Goal: Task Accomplishment & Management: Use online tool/utility

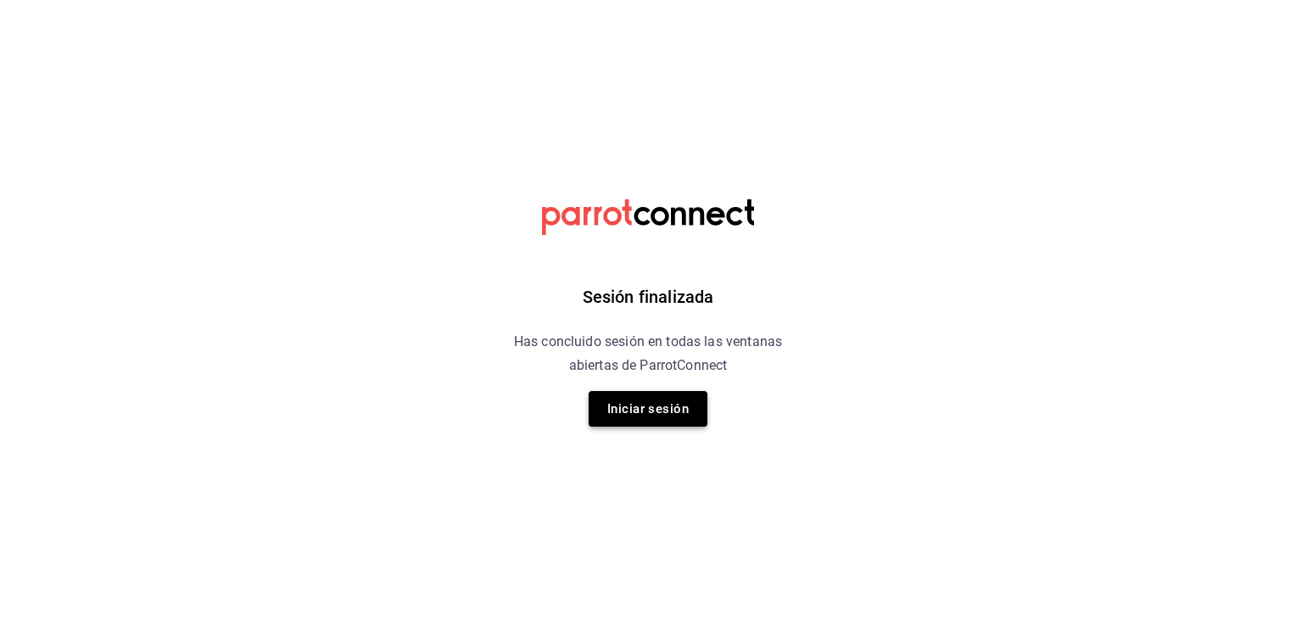
click at [685, 395] on button "Iniciar sesión" at bounding box center [648, 409] width 119 height 36
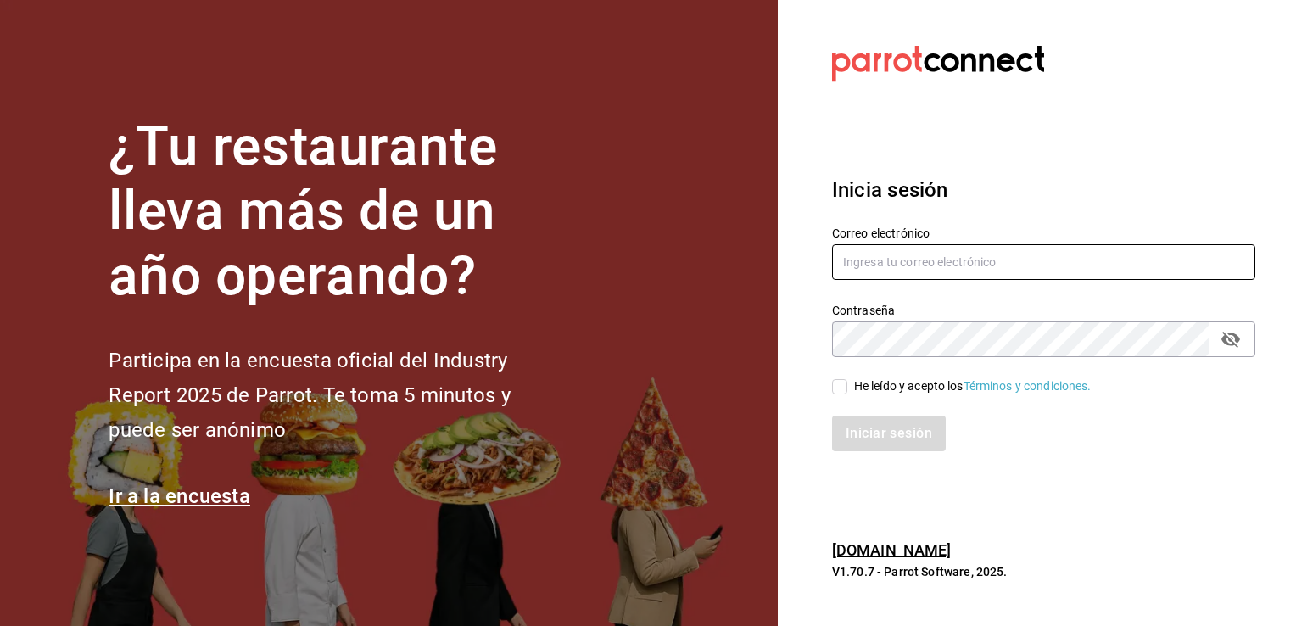
type input "efren.iglesias@grupocosteno.com"
click at [835, 389] on input "He leído y acepto los Términos y condiciones." at bounding box center [839, 386] width 15 height 15
checkbox input "true"
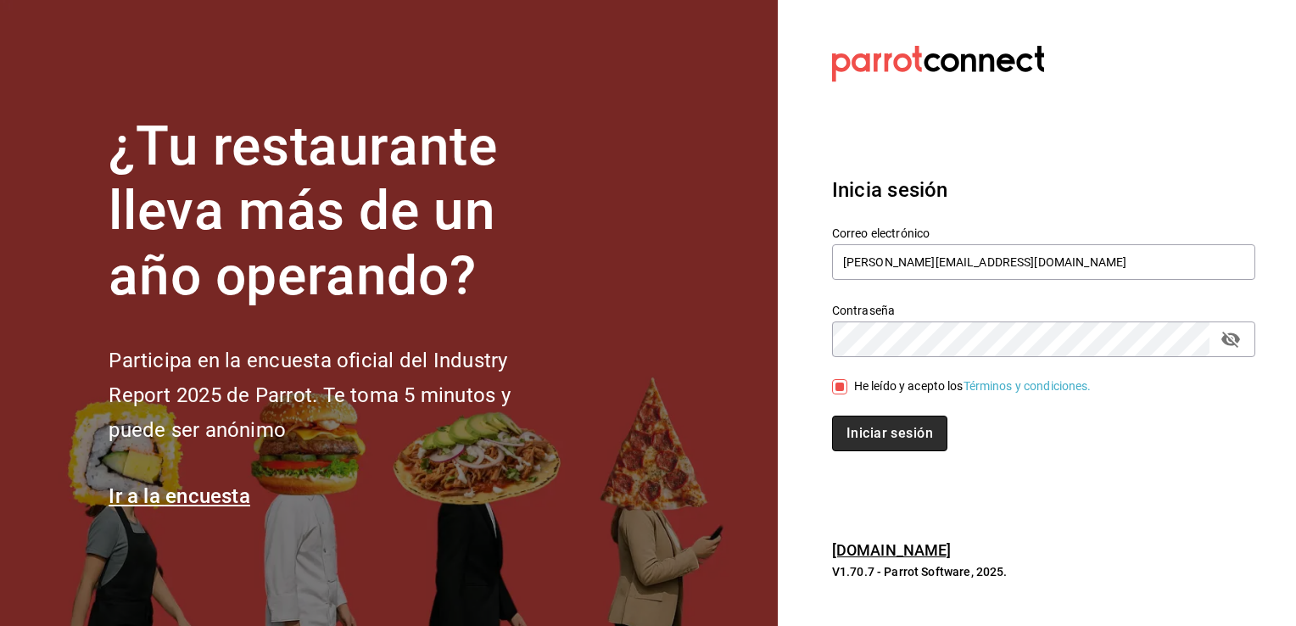
click at [875, 422] on button "Iniciar sesión" at bounding box center [889, 434] width 115 height 36
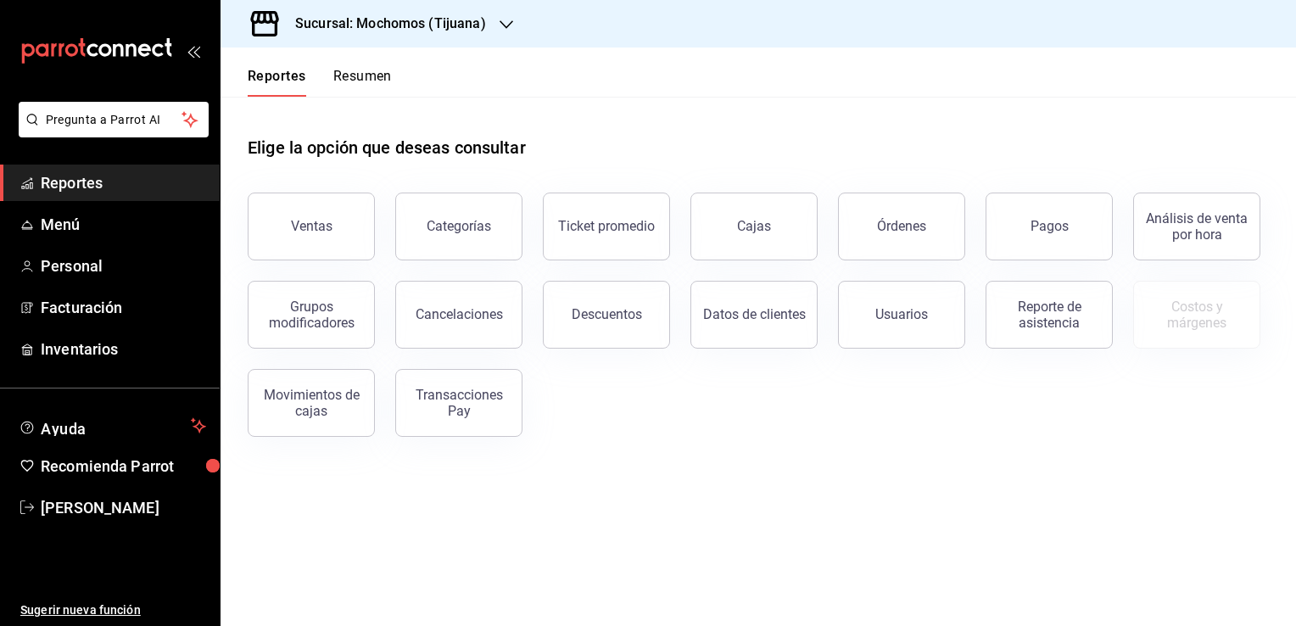
click at [476, 29] on h3 "Sucursal: Mochomos (Tijuana)" at bounding box center [384, 24] width 204 height 20
click at [368, 112] on div "Animal ([GEOGRAPHIC_DATA])" at bounding box center [347, 112] width 227 height 18
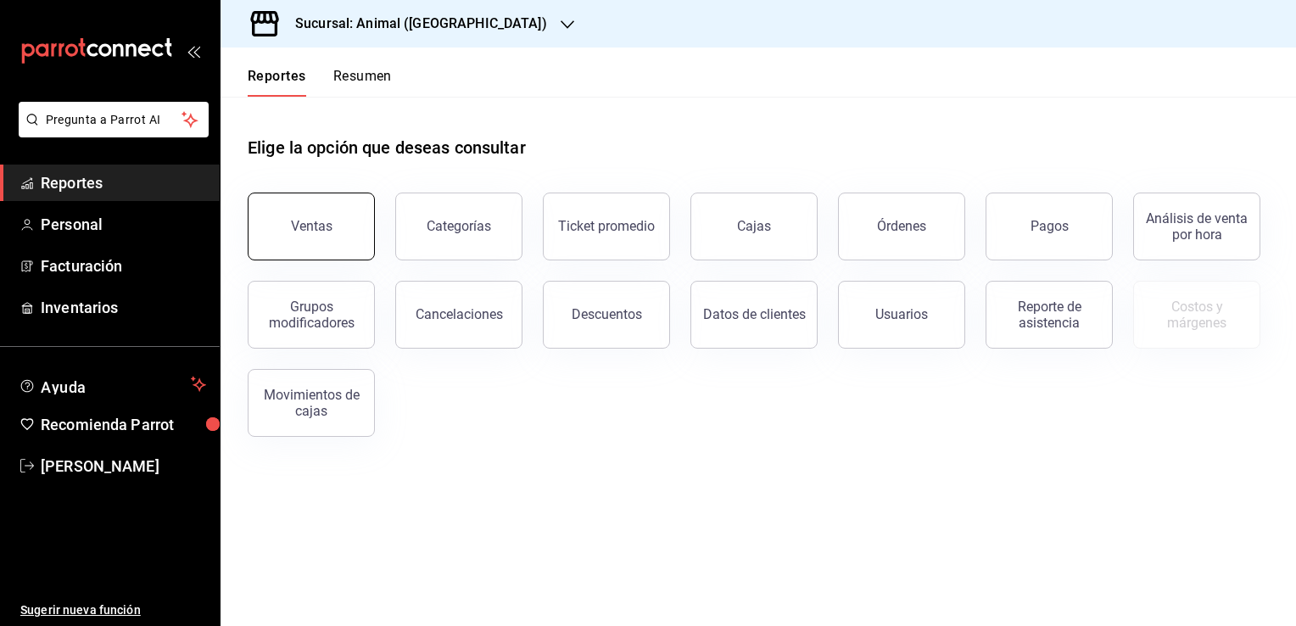
click at [327, 244] on button "Ventas" at bounding box center [311, 227] width 127 height 68
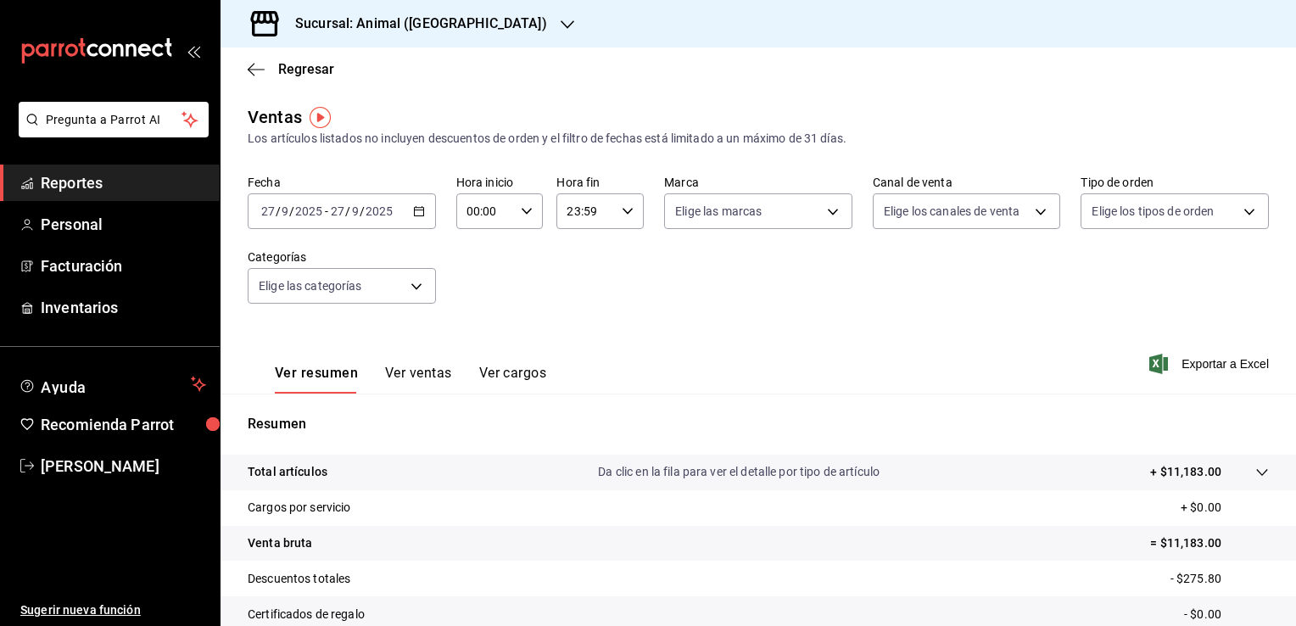
click at [413, 211] on icon "button" at bounding box center [419, 211] width 12 height 12
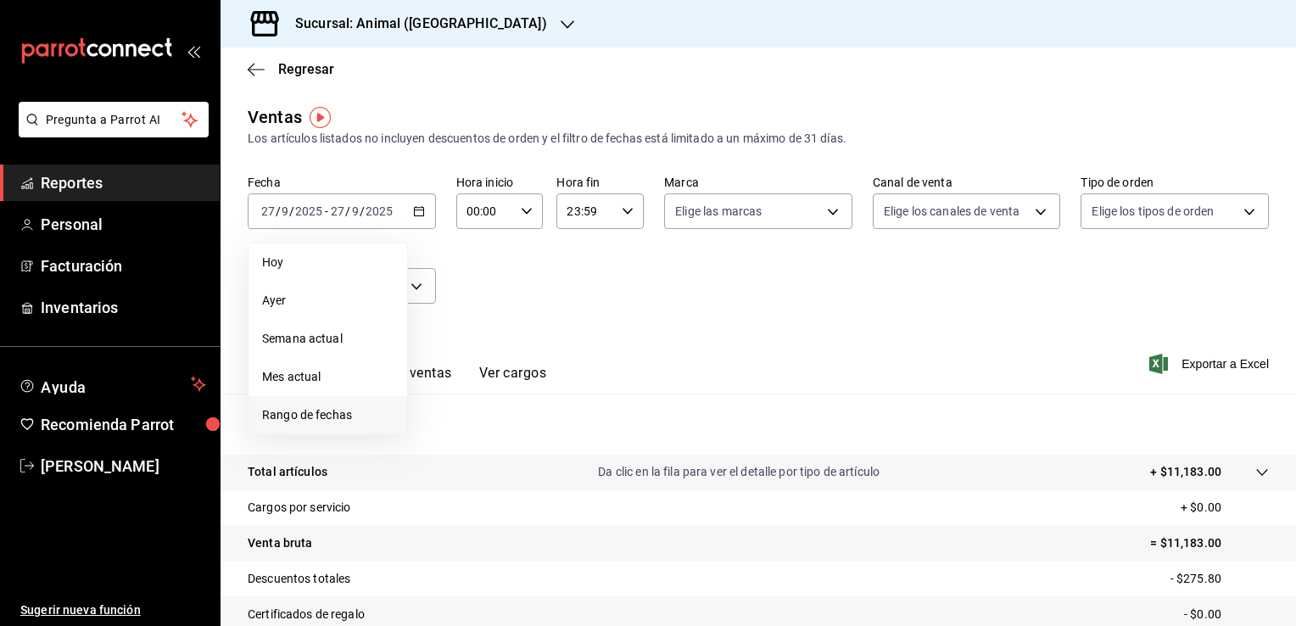
click at [340, 409] on span "Rango de fechas" at bounding box center [327, 415] width 131 height 18
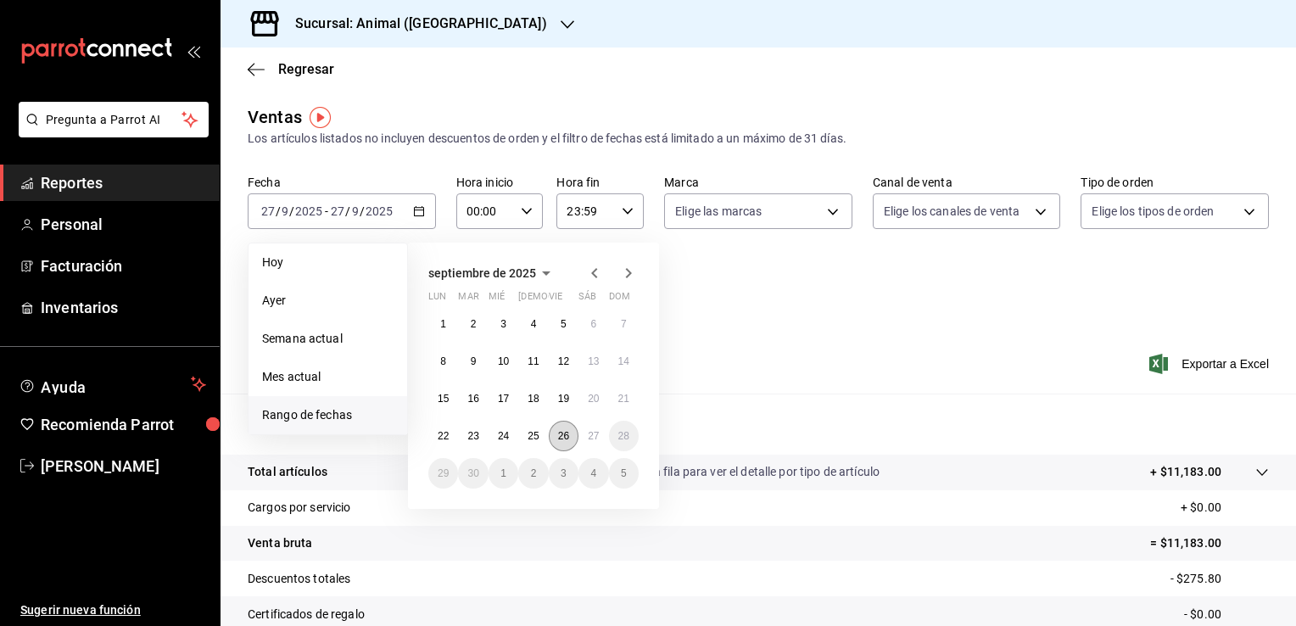
click at [567, 443] on button "26" at bounding box center [564, 436] width 30 height 31
click at [599, 443] on button "27" at bounding box center [594, 436] width 30 height 31
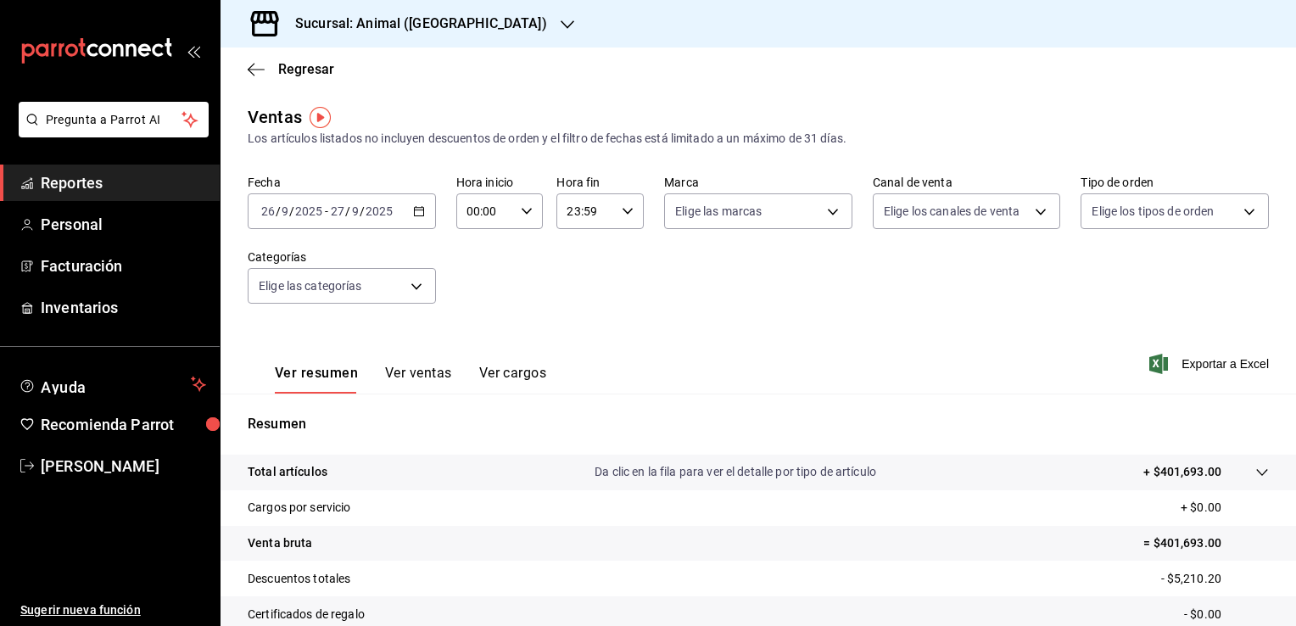
click at [522, 213] on icon "button" at bounding box center [527, 211] width 12 height 12
click at [477, 331] on span "02" at bounding box center [475, 336] width 16 height 14
type input "02:00"
click at [478, 321] on span "04" at bounding box center [475, 316] width 16 height 14
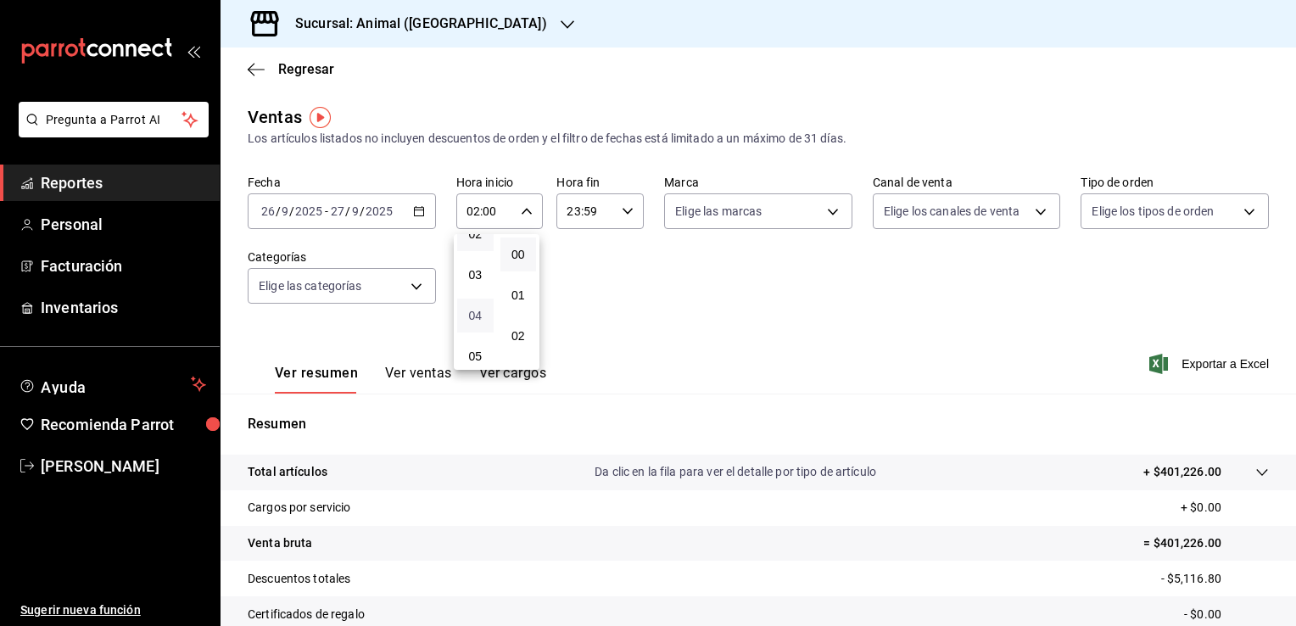
type input "04:00"
click at [618, 213] on div at bounding box center [648, 313] width 1296 height 626
click at [622, 213] on icon "button" at bounding box center [628, 211] width 12 height 12
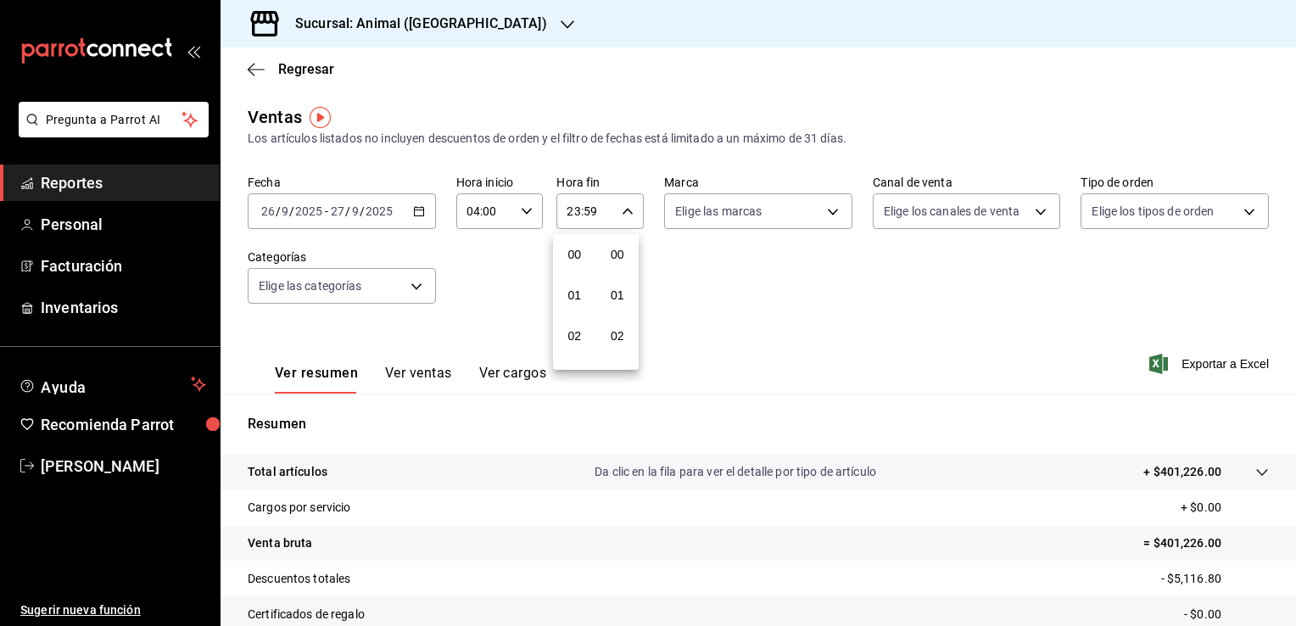
scroll to position [2348, 0]
click at [573, 306] on span "22" at bounding box center [575, 309] width 16 height 14
type input "22:59"
click at [573, 306] on span "04" at bounding box center [575, 306] width 16 height 14
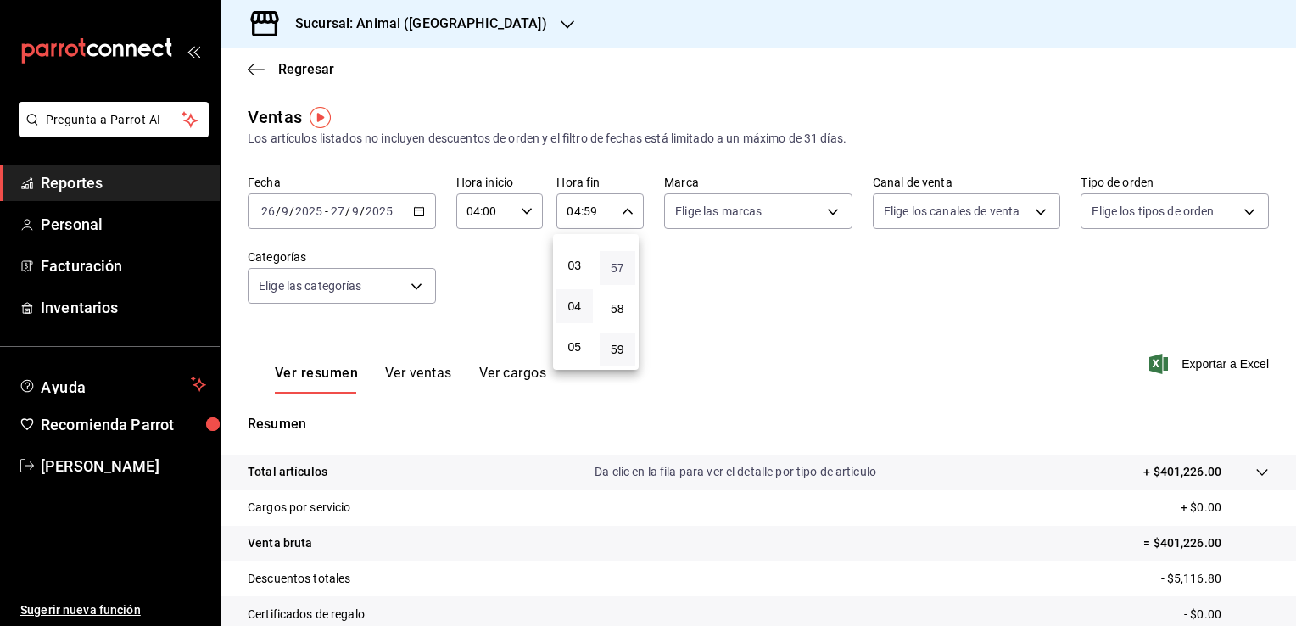
click at [620, 270] on span "57" at bounding box center [618, 268] width 16 height 14
type input "04:57"
click at [617, 249] on span "00" at bounding box center [618, 255] width 16 height 14
type input "04:00"
click at [866, 295] on div at bounding box center [648, 313] width 1296 height 626
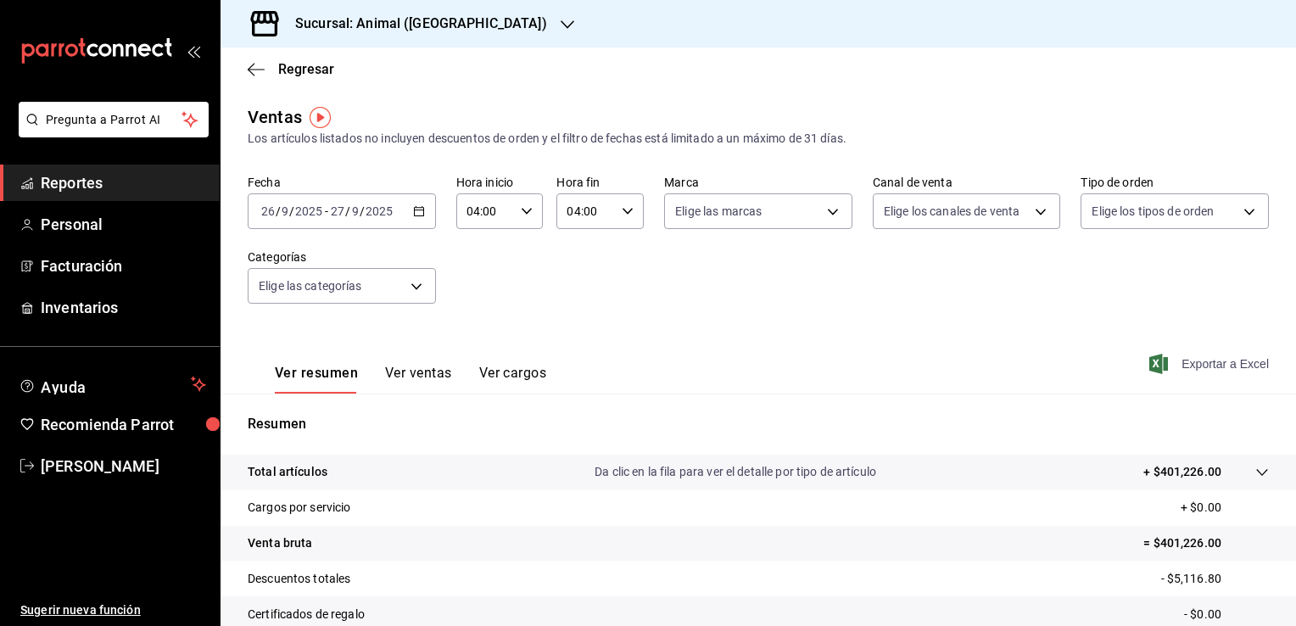
click at [1194, 366] on span "Exportar a Excel" at bounding box center [1211, 364] width 116 height 20
click at [309, 70] on span "Regresar" at bounding box center [306, 69] width 56 height 16
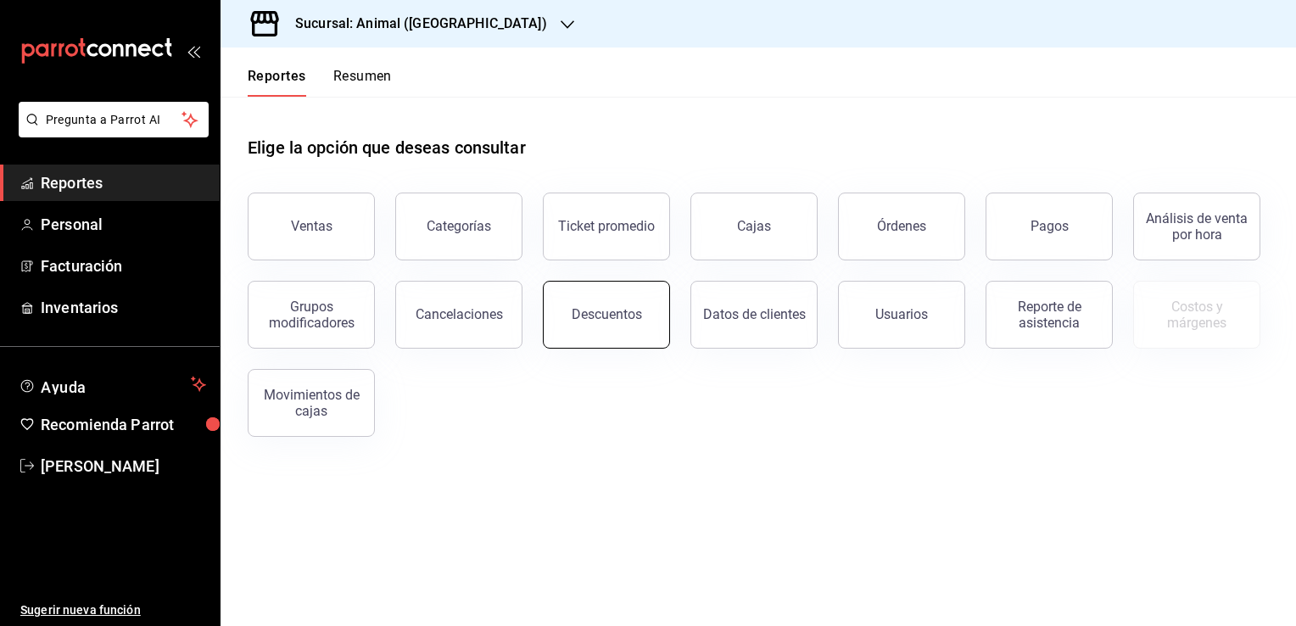
click at [605, 333] on button "Descuentos" at bounding box center [606, 315] width 127 height 68
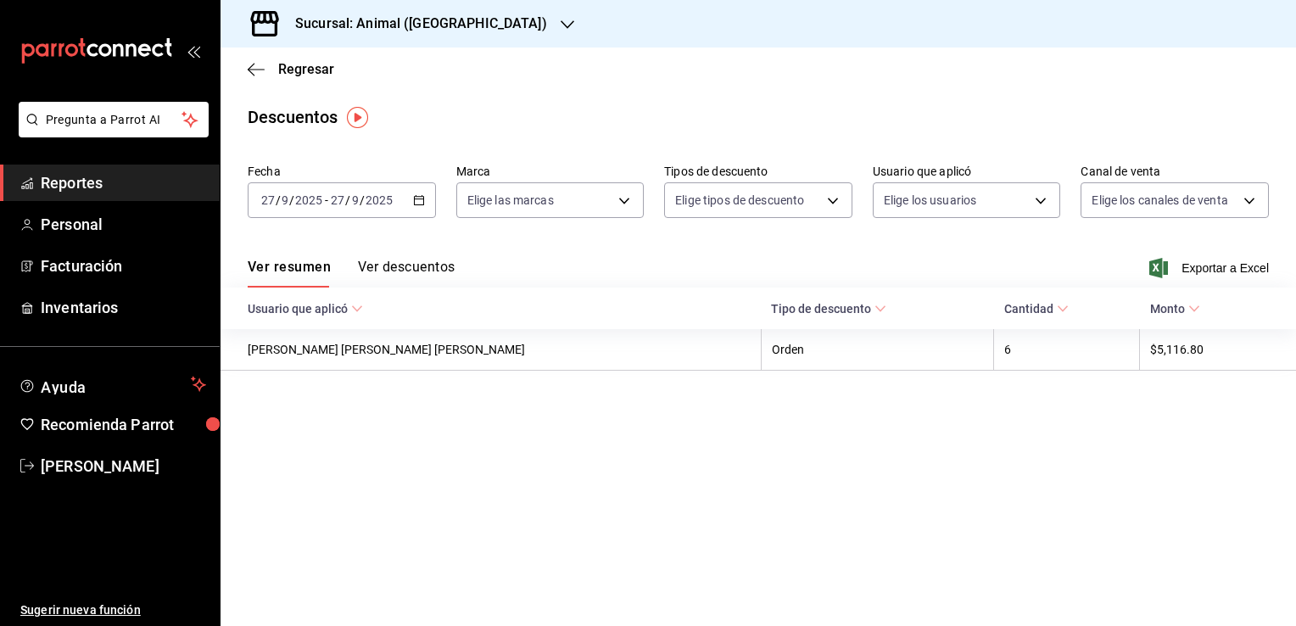
click at [416, 205] on \(Stroke\) "button" at bounding box center [419, 200] width 10 height 9
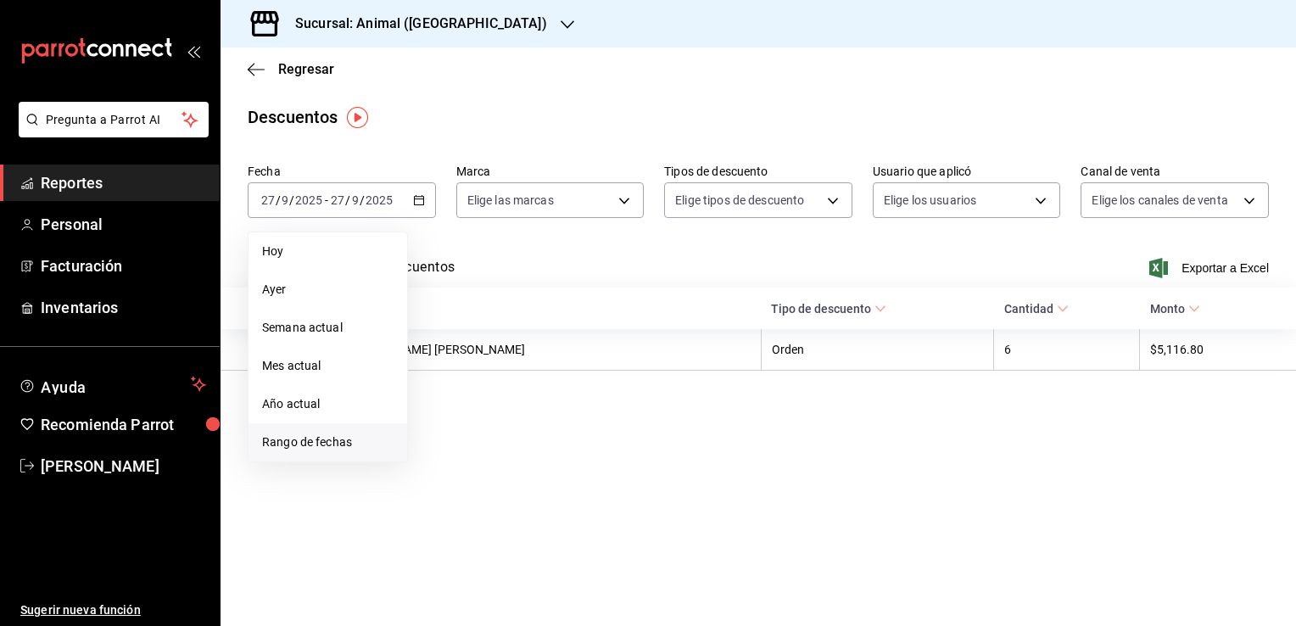
click at [348, 448] on span "Rango de fechas" at bounding box center [327, 442] width 131 height 18
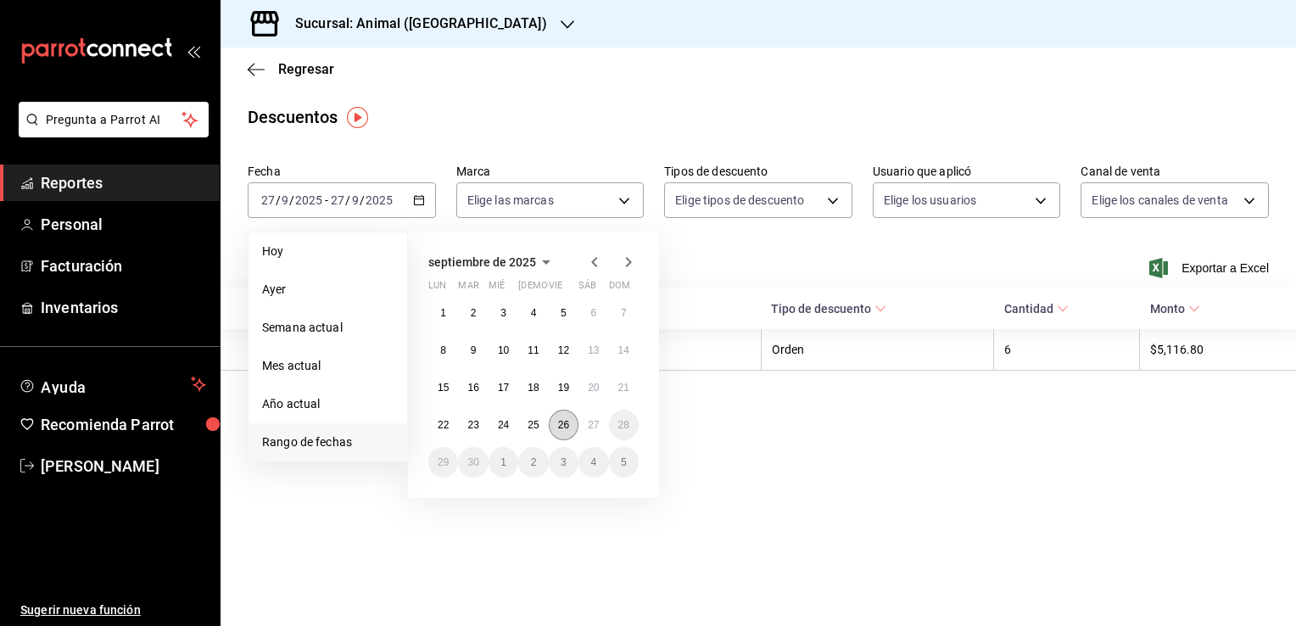
click at [562, 432] on button "26" at bounding box center [564, 425] width 30 height 31
click at [600, 428] on button "27" at bounding box center [594, 425] width 30 height 31
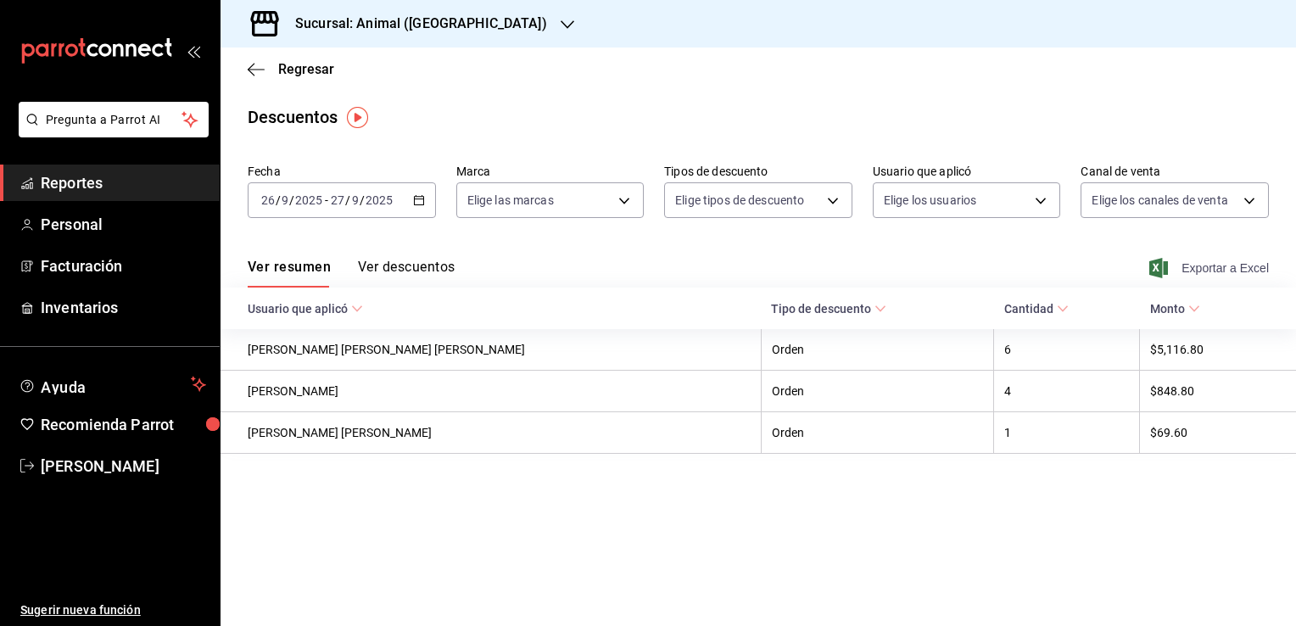
click at [1180, 267] on span "Exportar a Excel" at bounding box center [1211, 268] width 116 height 20
click at [315, 75] on span "Regresar" at bounding box center [306, 69] width 56 height 16
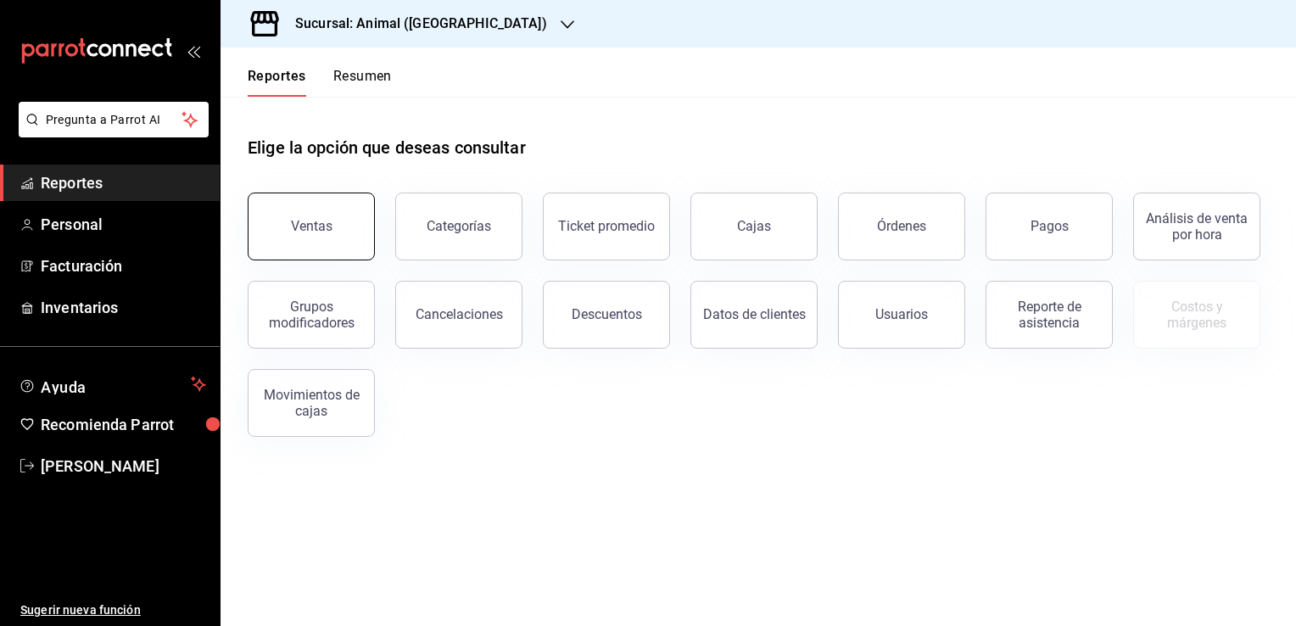
click at [310, 221] on div "Ventas" at bounding box center [312, 226] width 42 height 16
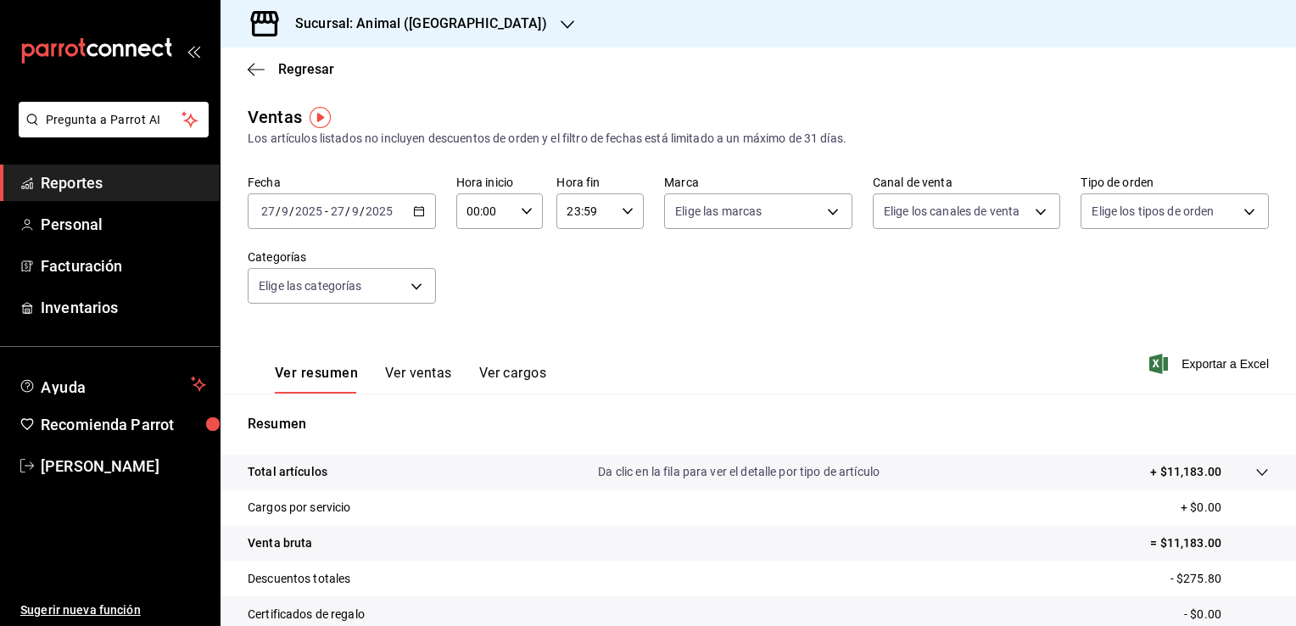
click at [416, 215] on icon "button" at bounding box center [419, 211] width 12 height 12
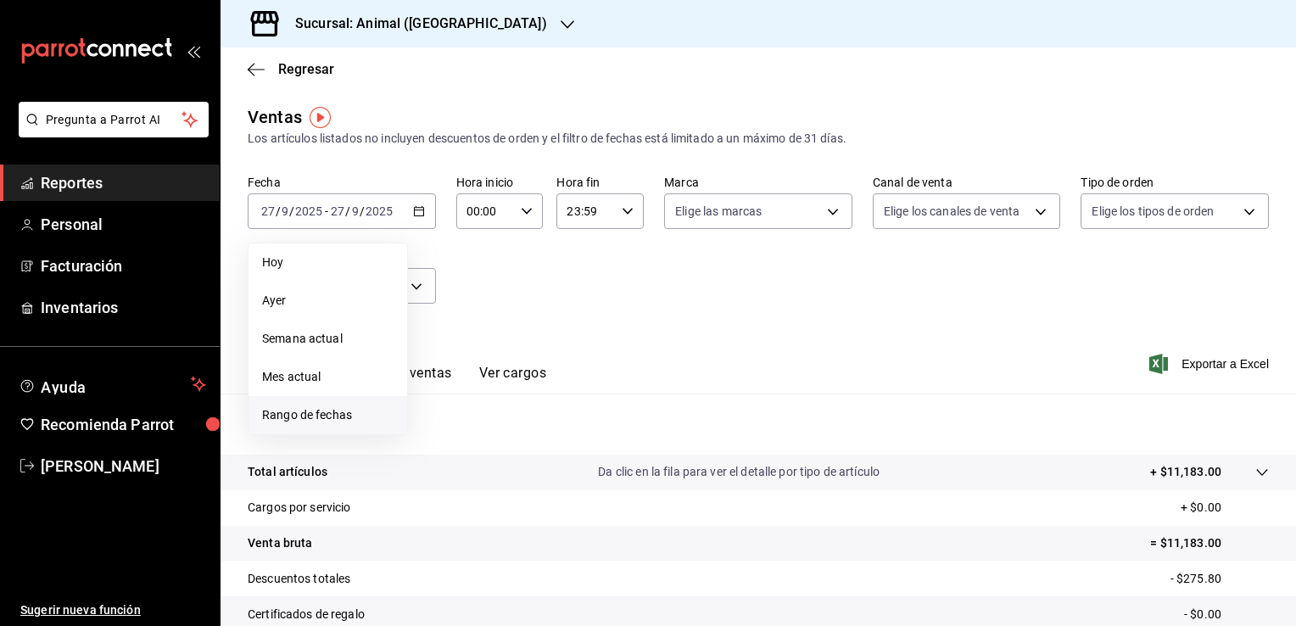
click at [308, 419] on span "Rango de fechas" at bounding box center [327, 415] width 131 height 18
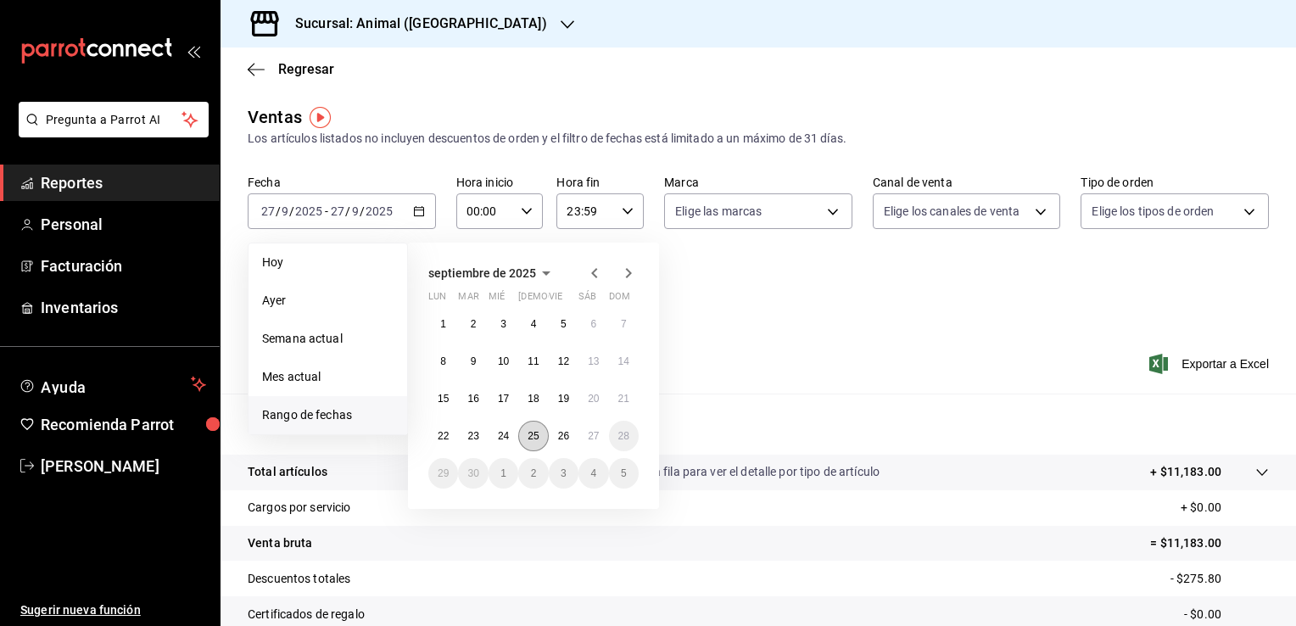
click at [537, 442] on button "25" at bounding box center [533, 436] width 30 height 31
click at [563, 437] on abbr "26" at bounding box center [563, 436] width 11 height 12
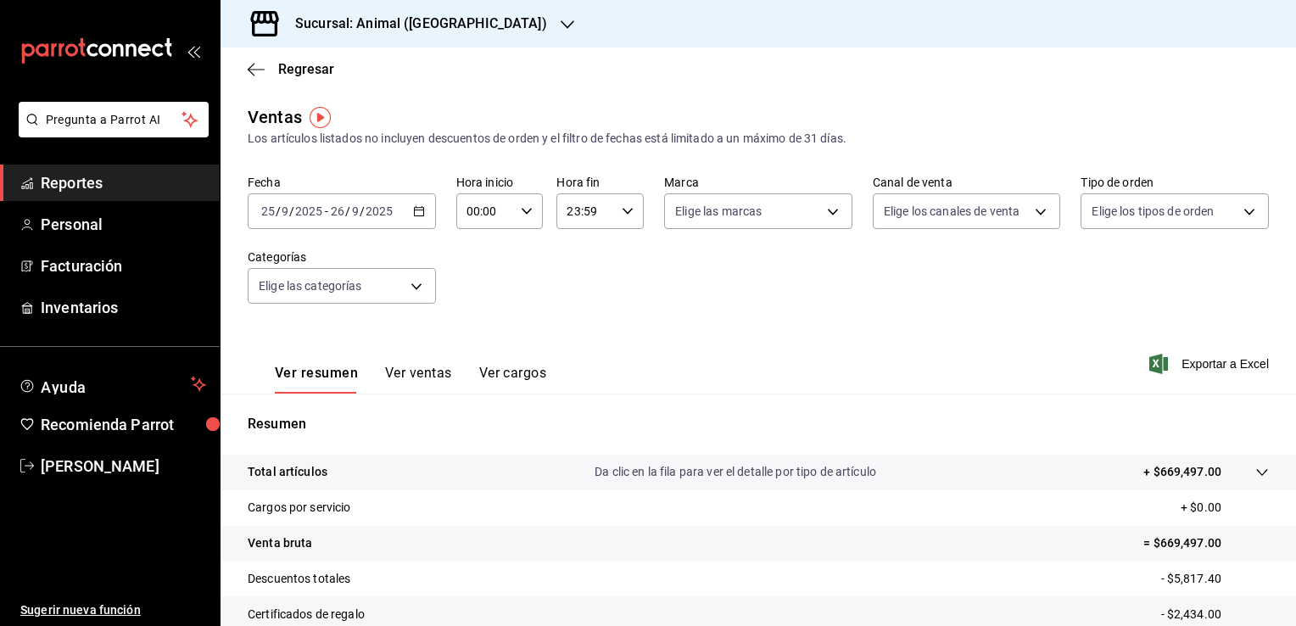
click at [521, 207] on icon "button" at bounding box center [527, 211] width 12 height 12
click at [476, 335] on span "02" at bounding box center [475, 336] width 16 height 14
type input "02:00"
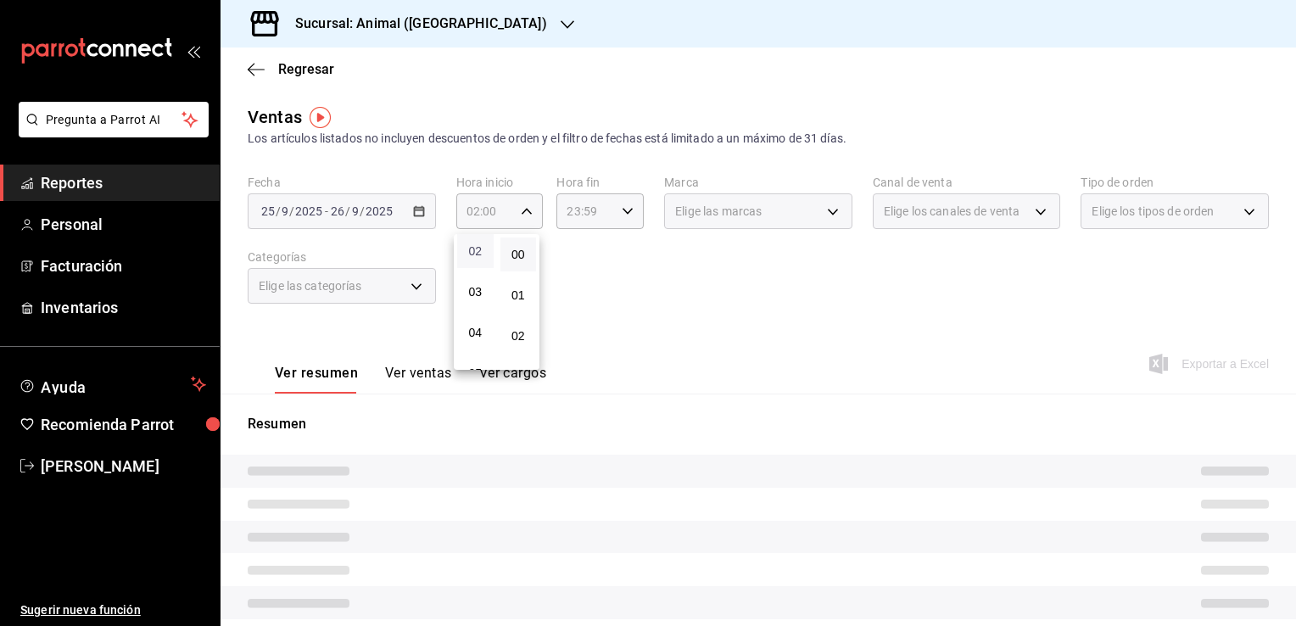
scroll to position [102, 0]
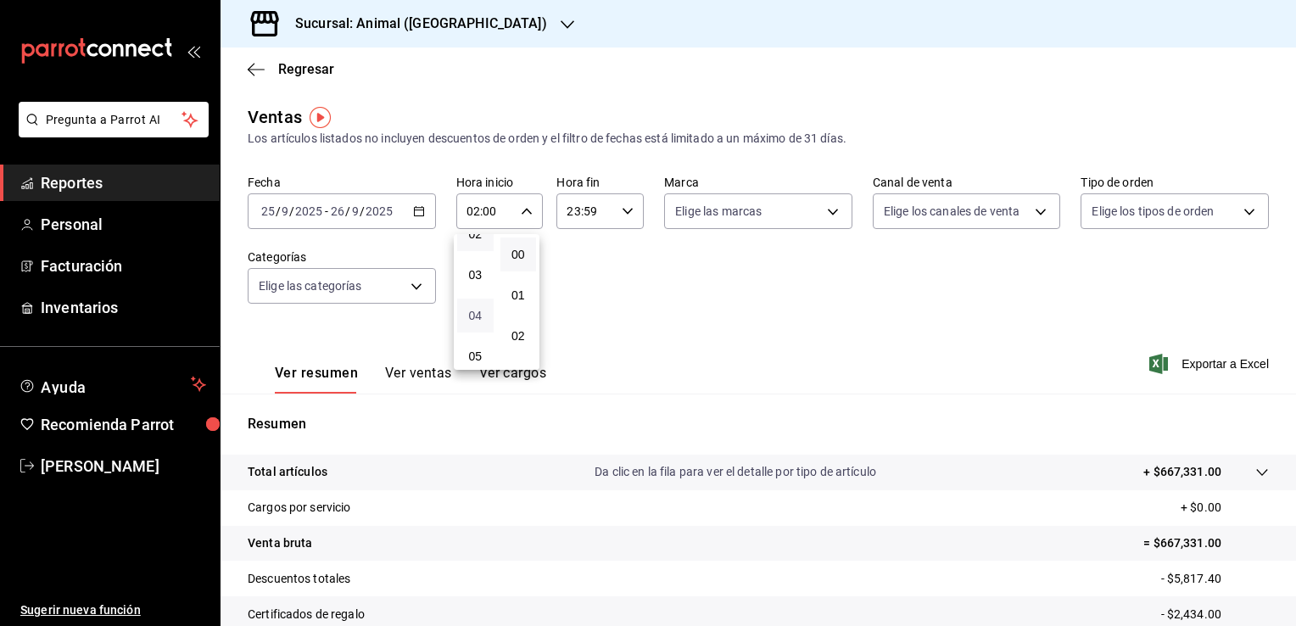
click at [478, 322] on span "04" at bounding box center [475, 316] width 16 height 14
type input "04:00"
click at [621, 212] on div at bounding box center [648, 313] width 1296 height 626
click at [621, 212] on div "00 01 02 03 04 05 06 07 08 09 10 11 12 13 14 15 16 17 18 19 20 21 22 23 00 01 0…" at bounding box center [648, 315] width 1296 height 621
click at [623, 212] on \(Stroke\) "button" at bounding box center [628, 211] width 10 height 6
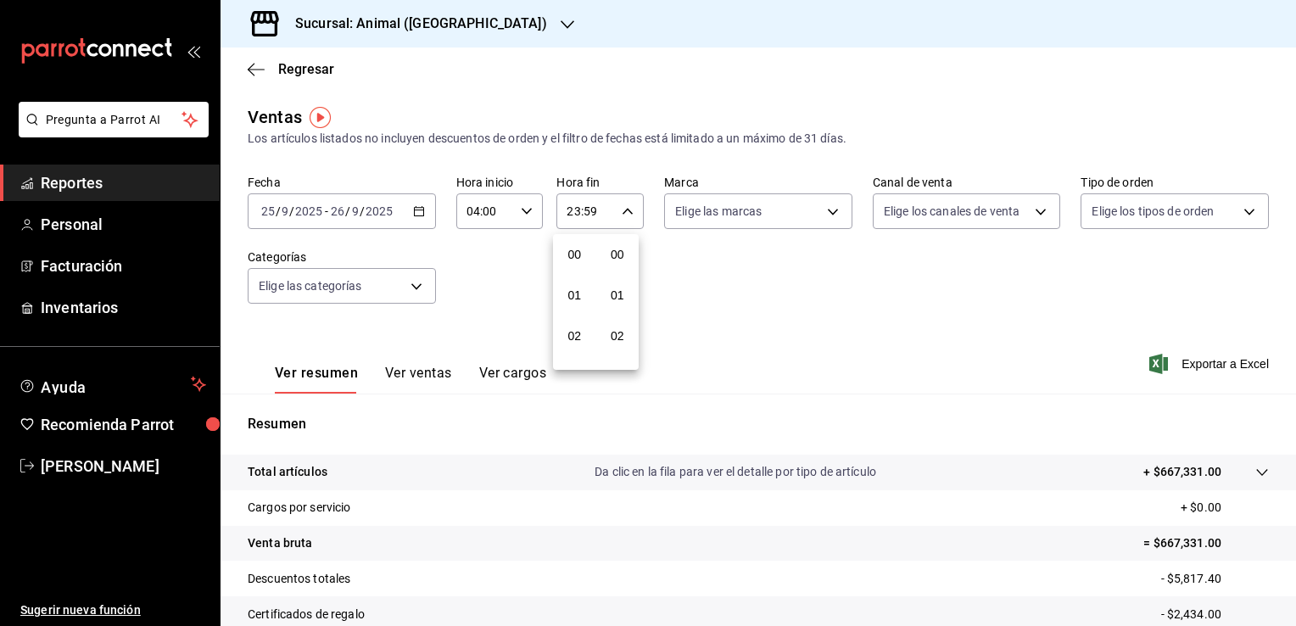
scroll to position [2348, 0]
click at [575, 343] on span "23" at bounding box center [575, 350] width 16 height 14
click at [571, 352] on span "04" at bounding box center [575, 350] width 16 height 14
type input "04:59"
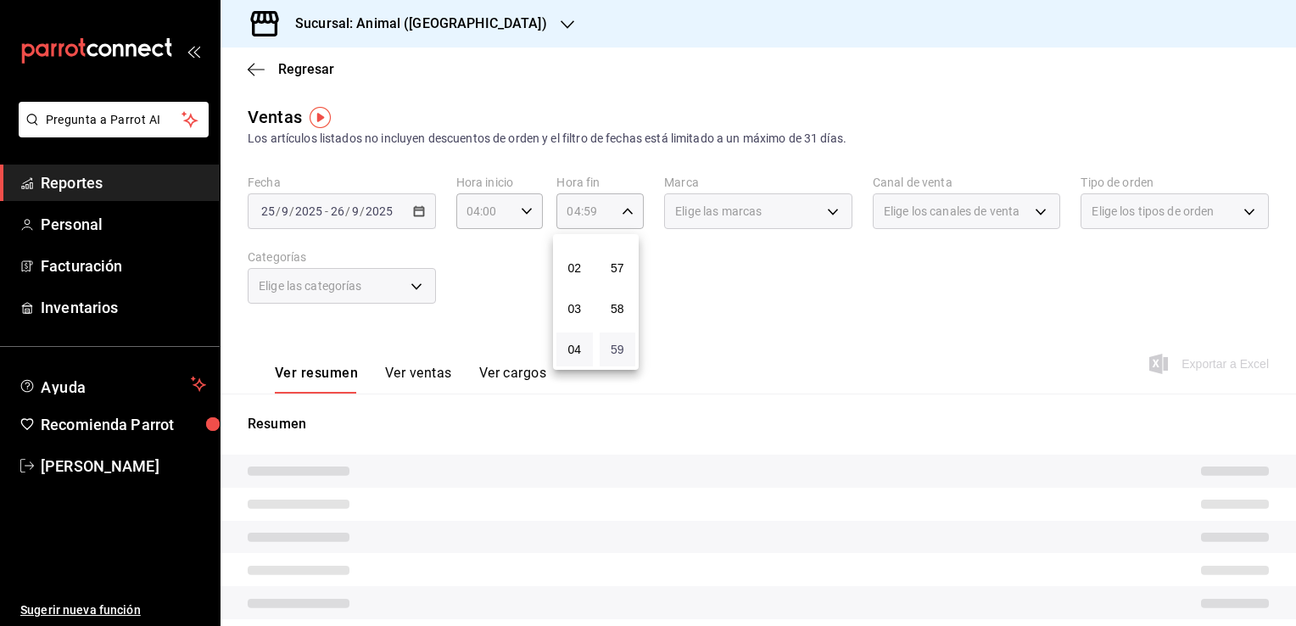
click at [618, 350] on span "59" at bounding box center [618, 350] width 16 height 14
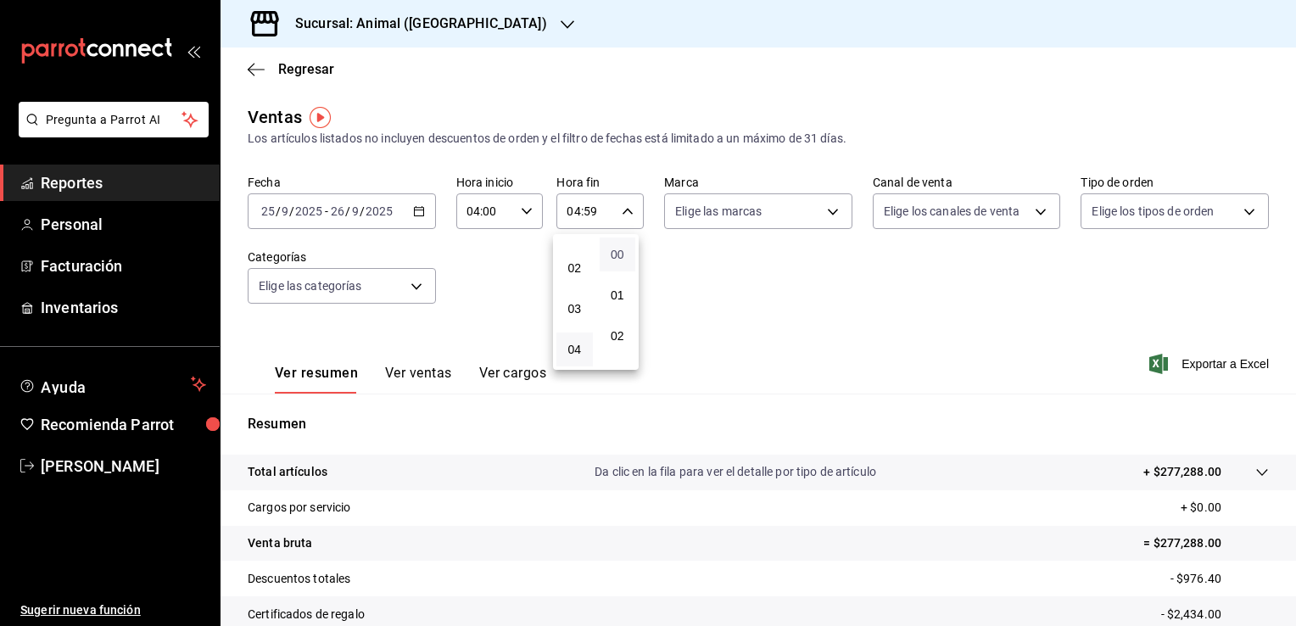
click at [620, 254] on span "00" at bounding box center [618, 255] width 16 height 14
type input "04:00"
click at [1188, 362] on div at bounding box center [648, 313] width 1296 height 626
click at [1188, 362] on span "Exportar a Excel" at bounding box center [1211, 364] width 116 height 20
click at [413, 209] on icon "button" at bounding box center [419, 211] width 12 height 12
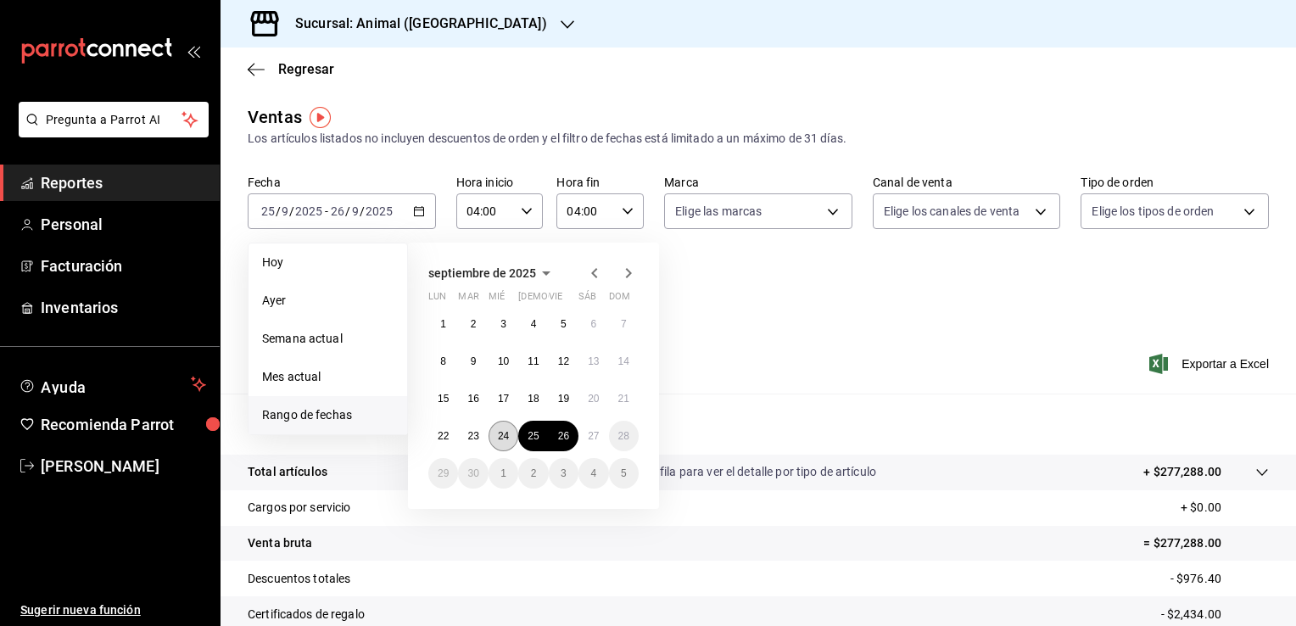
click at [489, 432] on button "24" at bounding box center [504, 436] width 30 height 31
click at [529, 436] on abbr "25" at bounding box center [533, 436] width 11 height 12
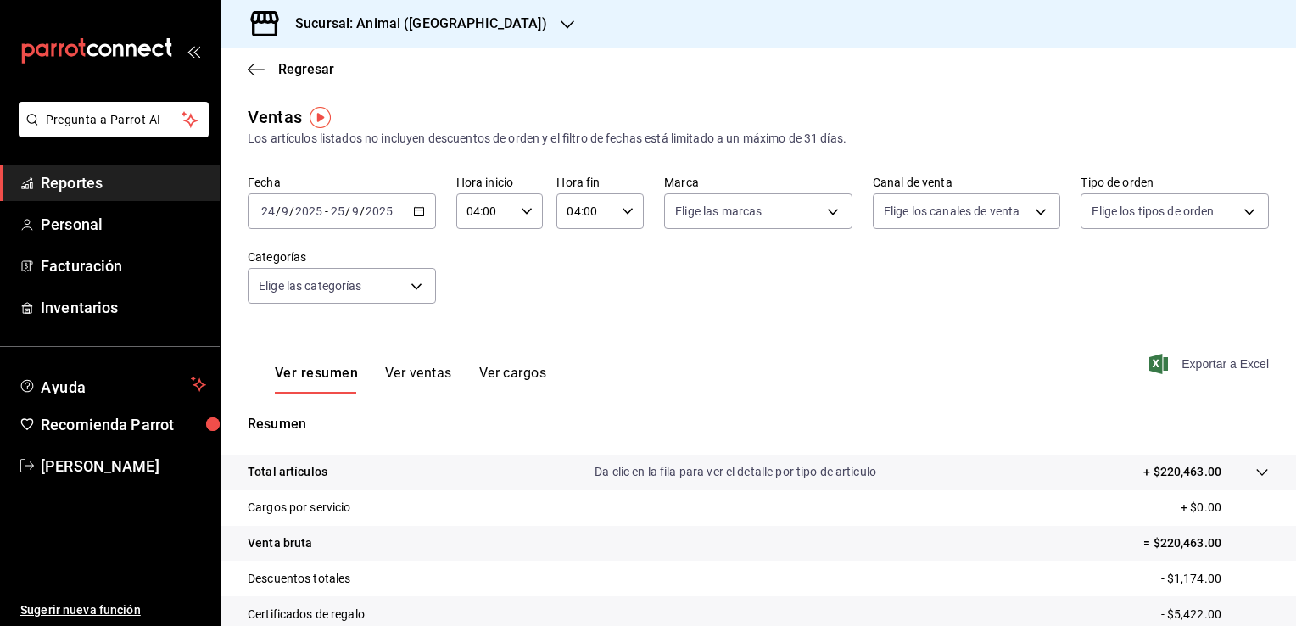
click at [1187, 365] on span "Exportar a Excel" at bounding box center [1211, 364] width 116 height 20
